Goal: Navigation & Orientation: Find specific page/section

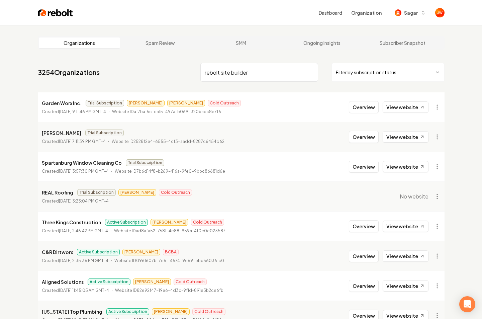
click at [99, 40] on link "Organizations" at bounding box center [79, 42] width 81 height 11
click at [369, 108] on button "Overview" at bounding box center [364, 107] width 30 height 12
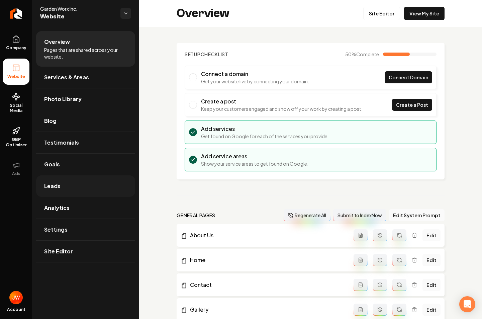
click at [58, 185] on span "Leads" at bounding box center [52, 186] width 16 height 8
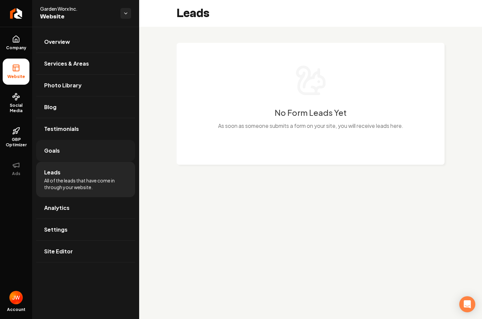
click at [65, 150] on link "Goals" at bounding box center [85, 150] width 99 height 21
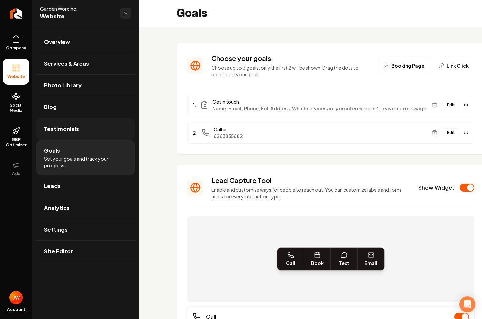
click at [73, 128] on span "Testimonials" at bounding box center [61, 129] width 35 height 8
